Goal: Information Seeking & Learning: Learn about a topic

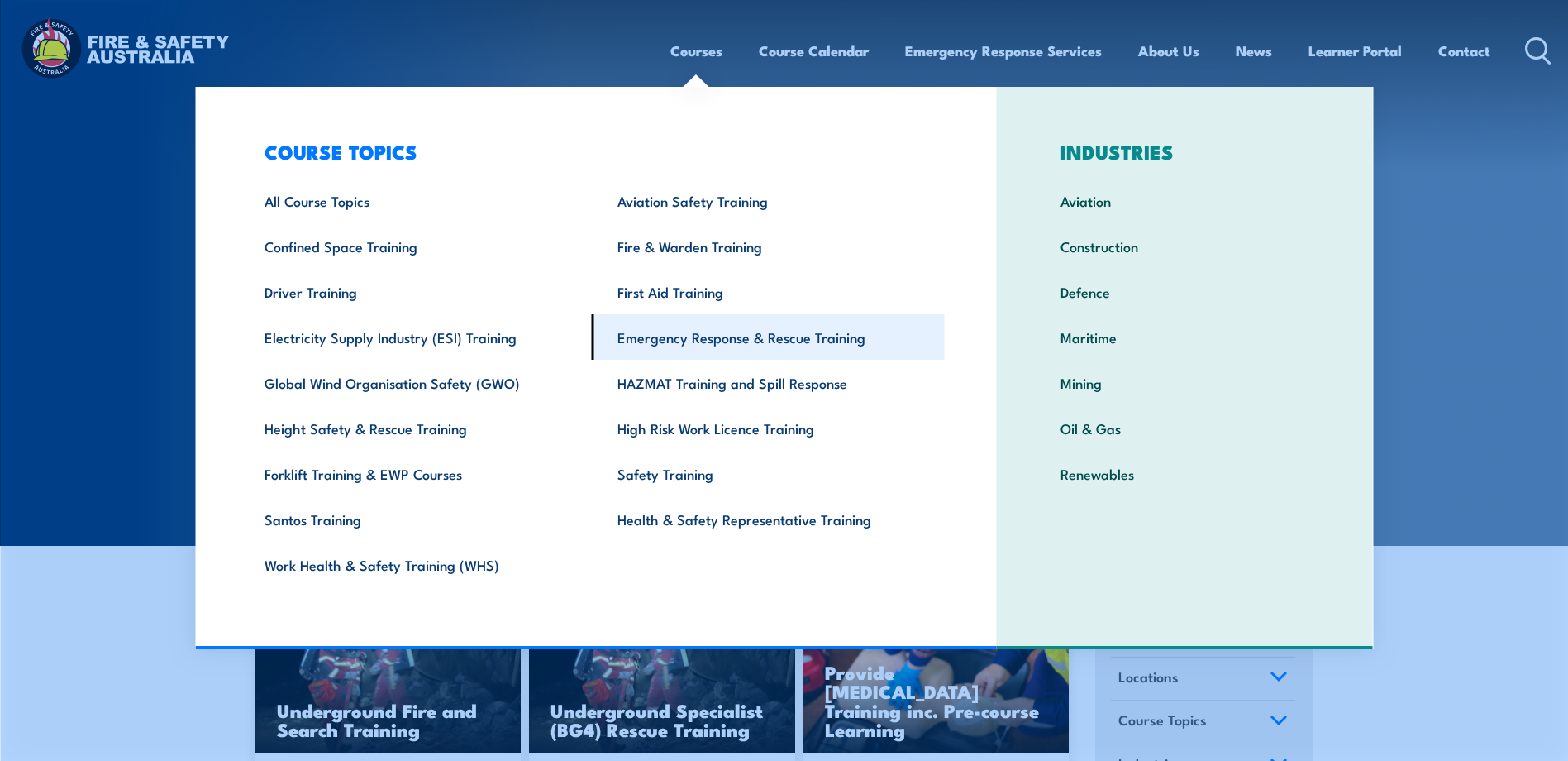
click at [753, 338] on link "Emergency Response & Rescue Training" at bounding box center [768, 337] width 353 height 45
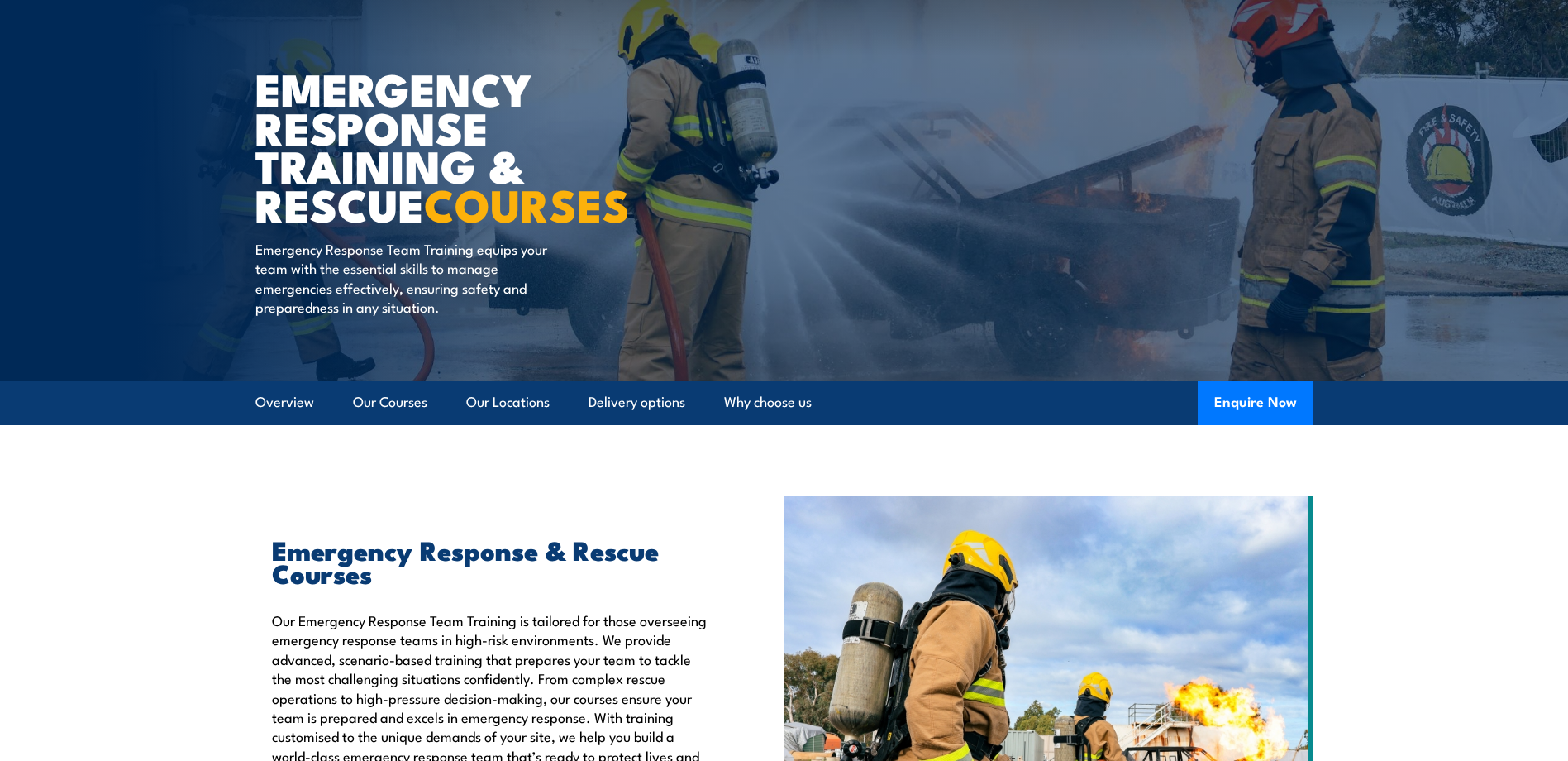
scroll to position [207, 0]
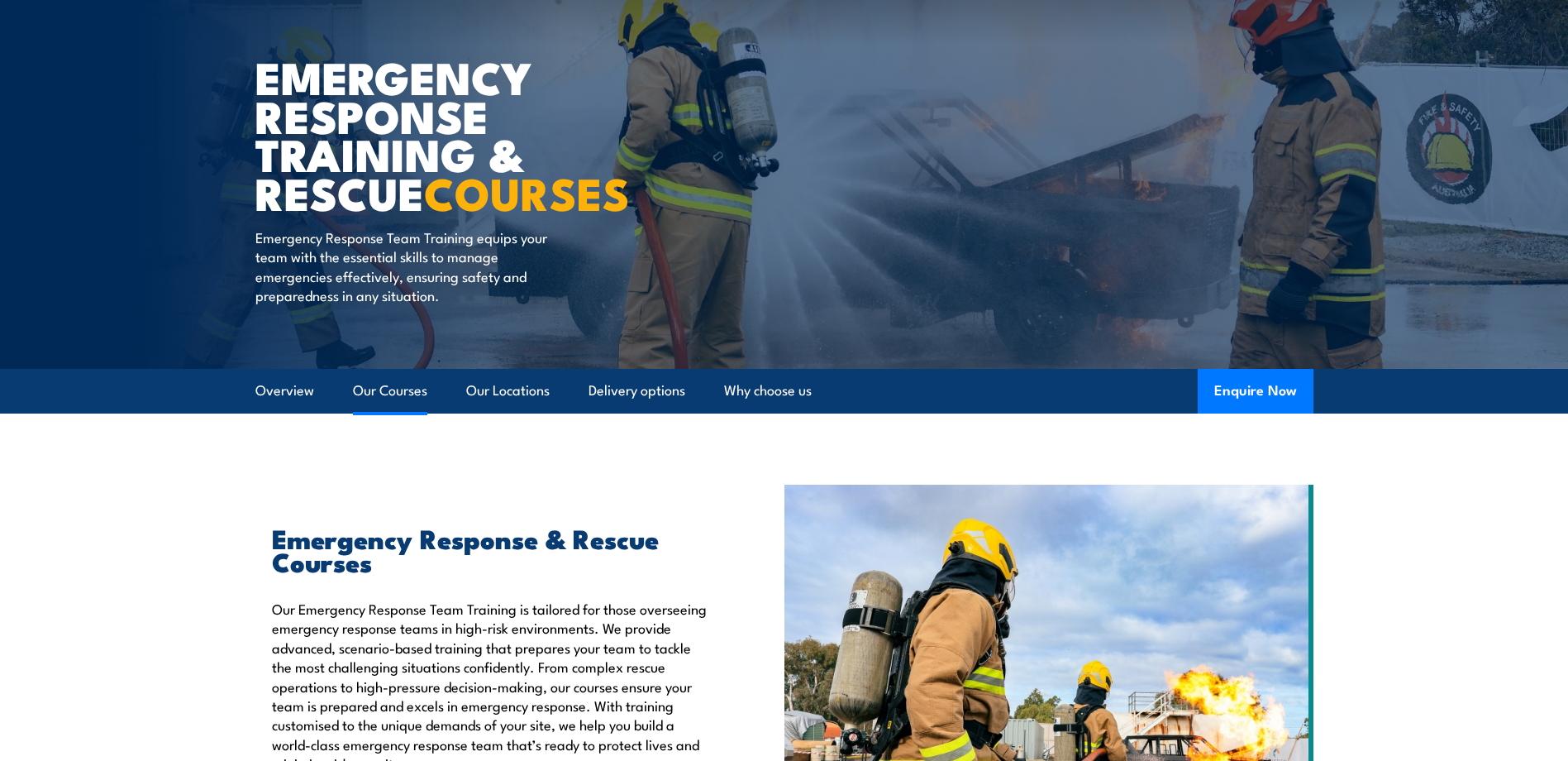
click at [397, 393] on link "Our Courses" at bounding box center [390, 391] width 74 height 44
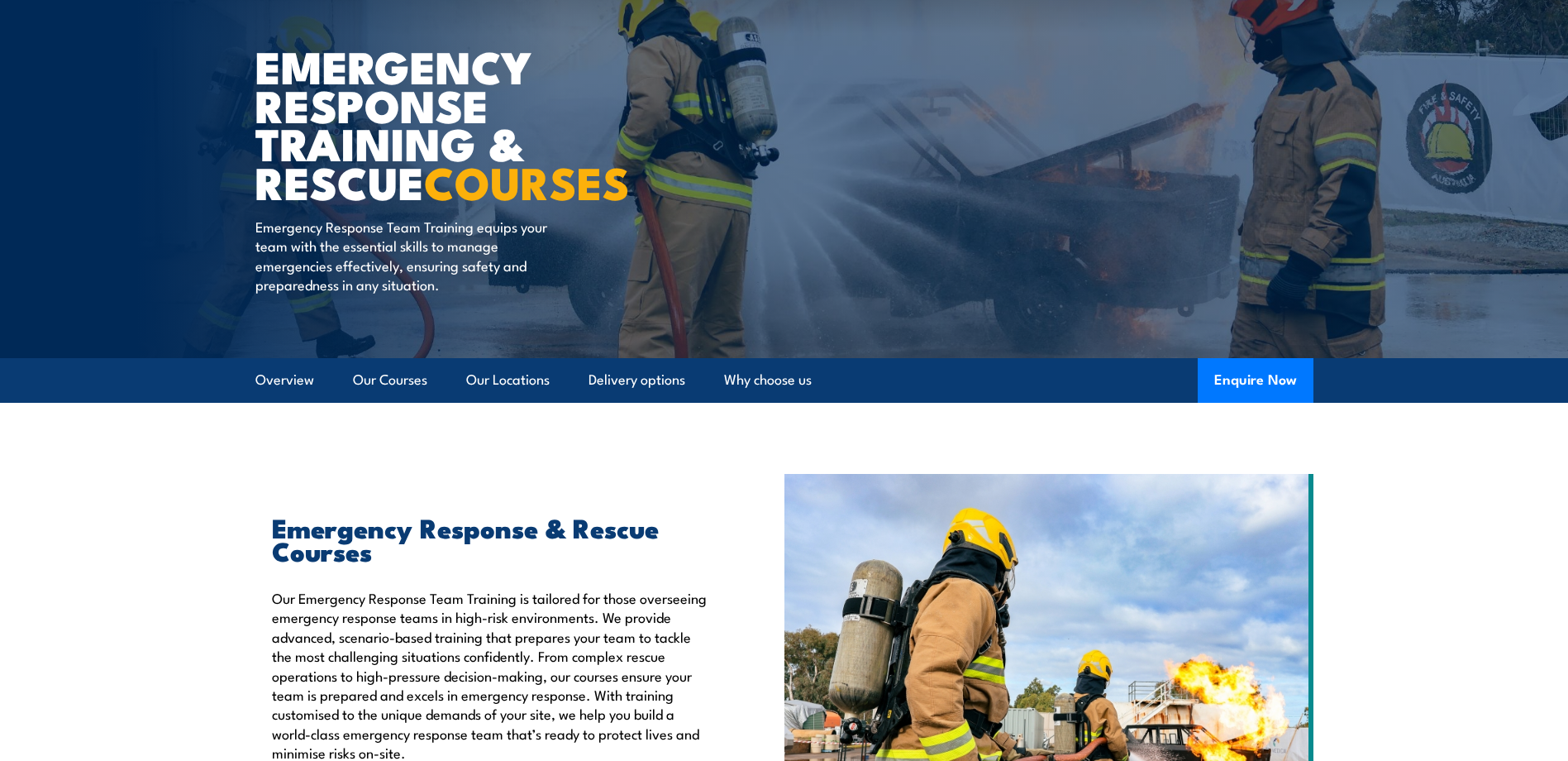
scroll to position [124, 0]
